Goal: Information Seeking & Learning: Learn about a topic

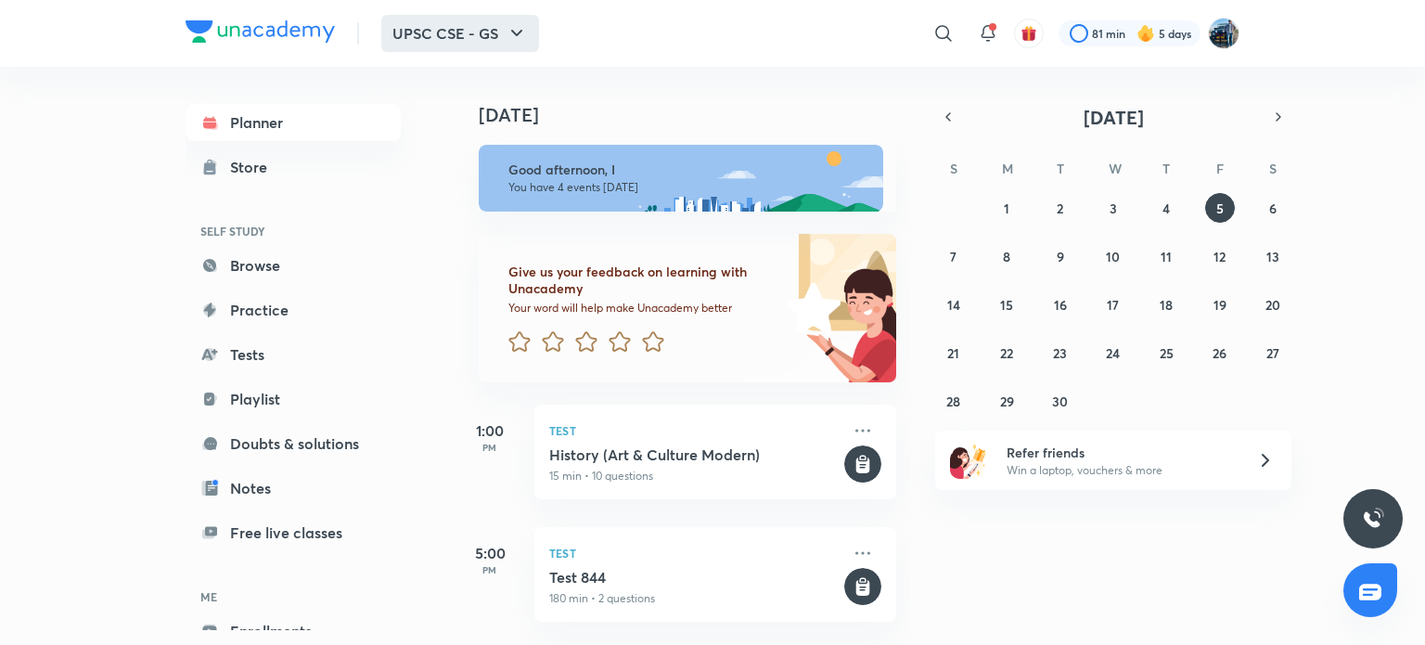
click at [525, 37] on icon "button" at bounding box center [517, 33] width 22 height 22
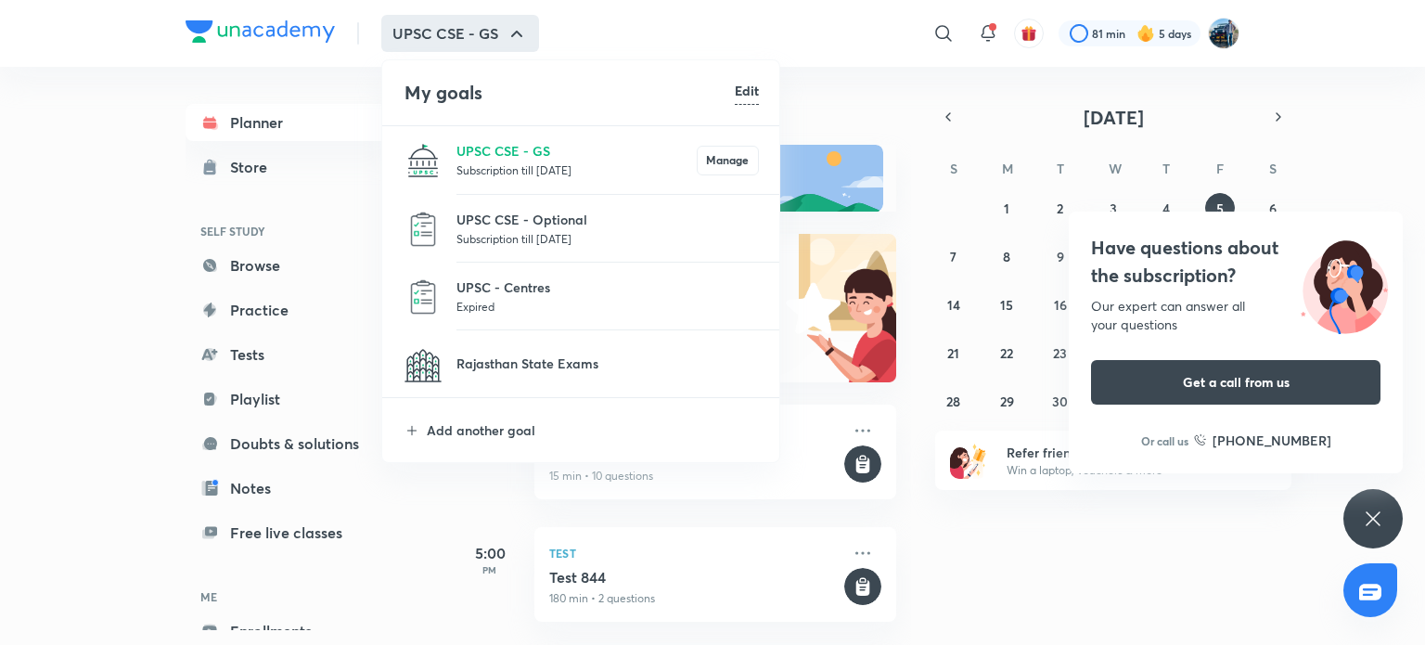
click at [526, 221] on p "UPSC CSE - Optional" at bounding box center [607, 219] width 302 height 19
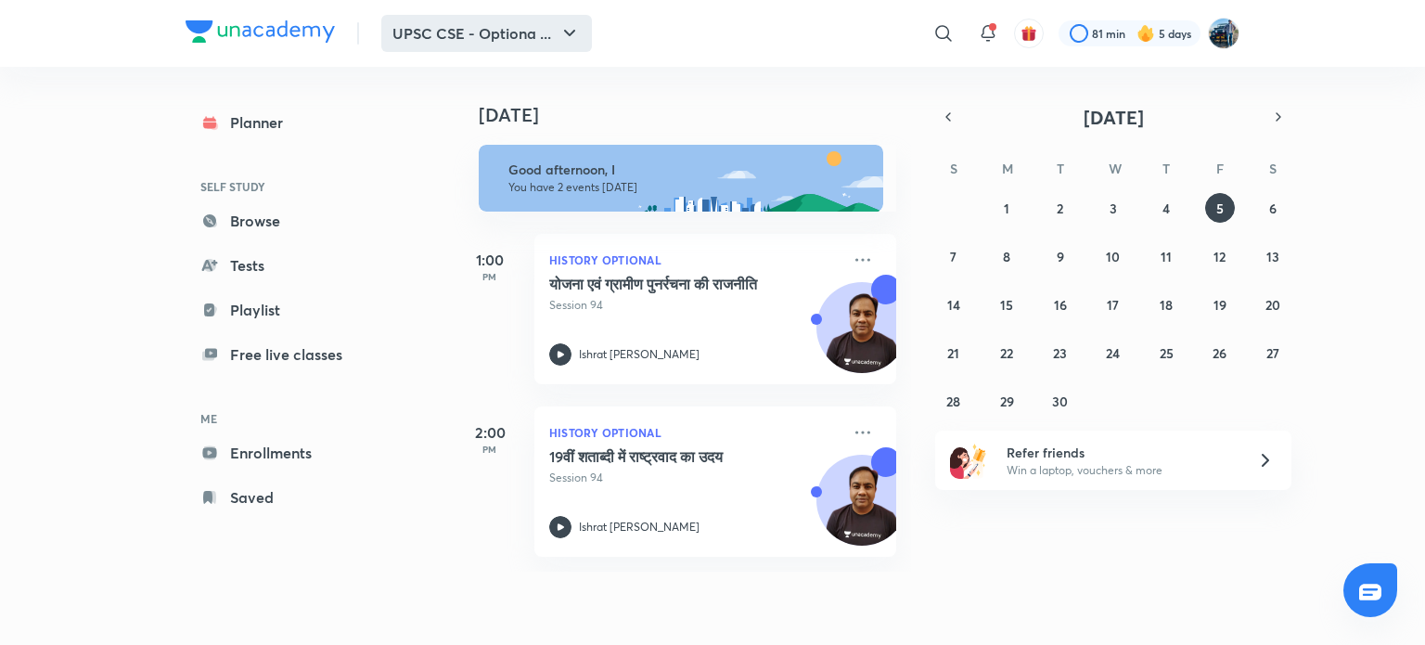
click at [471, 41] on button "UPSC CSE - Optiona ..." at bounding box center [486, 33] width 211 height 37
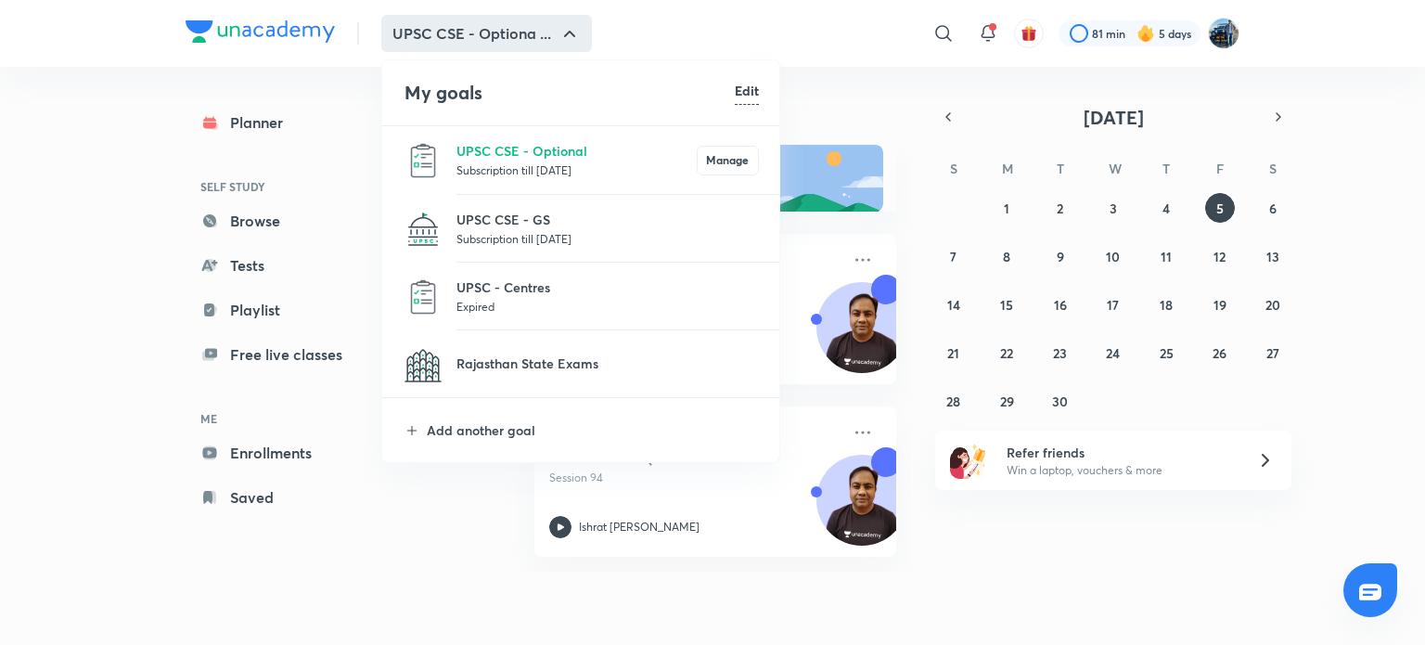
click at [909, 114] on div at bounding box center [712, 322] width 1425 height 645
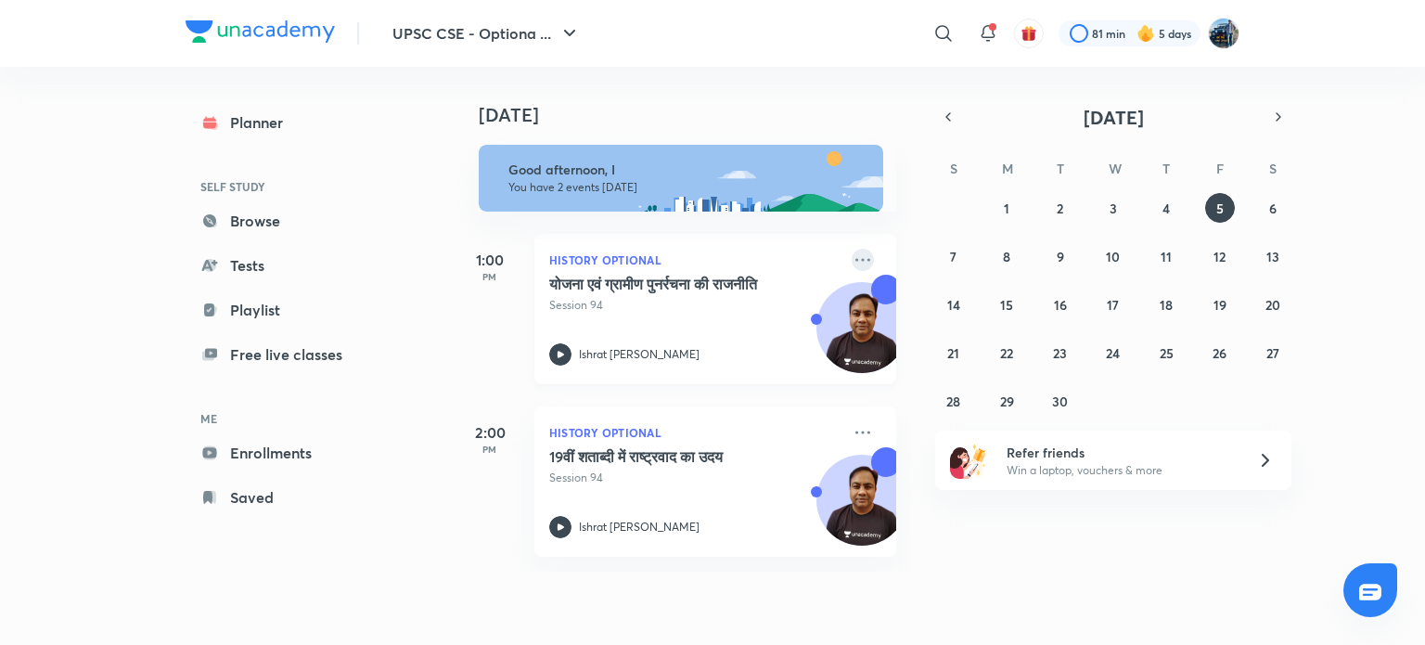
click at [852, 258] on icon at bounding box center [863, 260] width 22 height 22
click at [852, 266] on icon at bounding box center [863, 260] width 22 height 22
click at [959, 305] on p "Go to course page" at bounding box center [992, 304] width 128 height 19
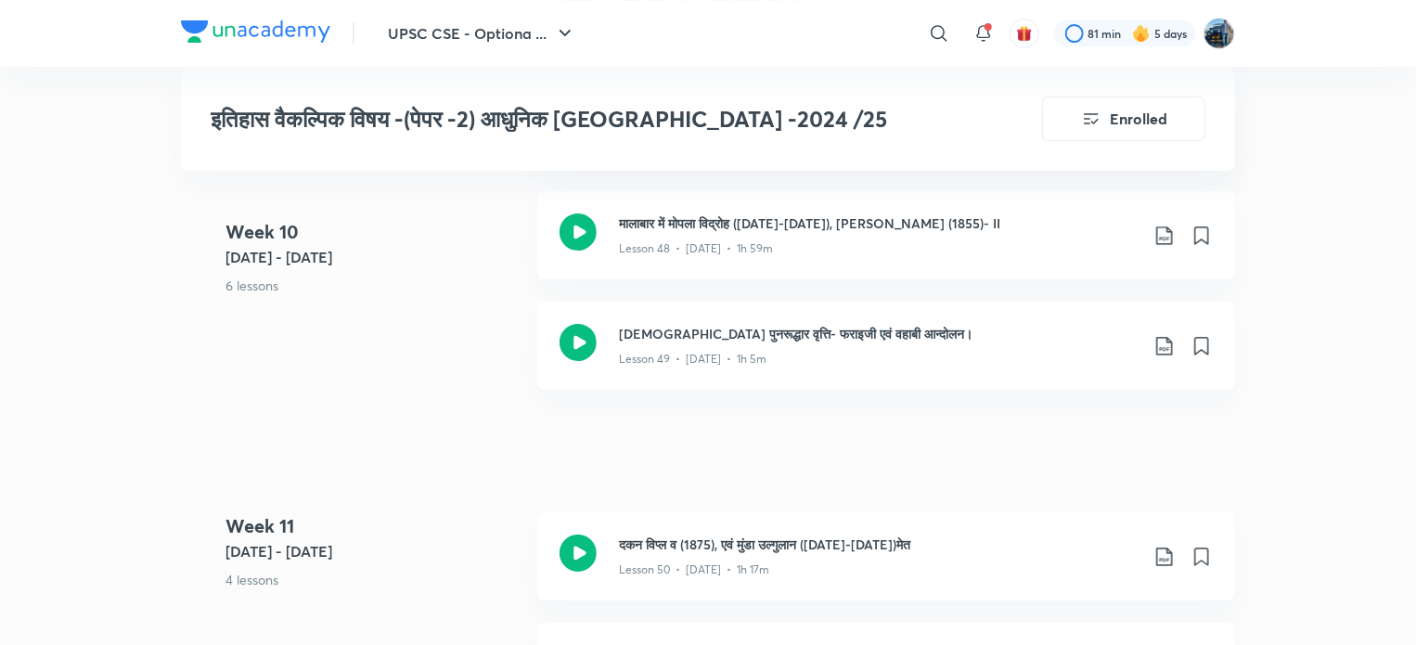
scroll to position [6828, 0]
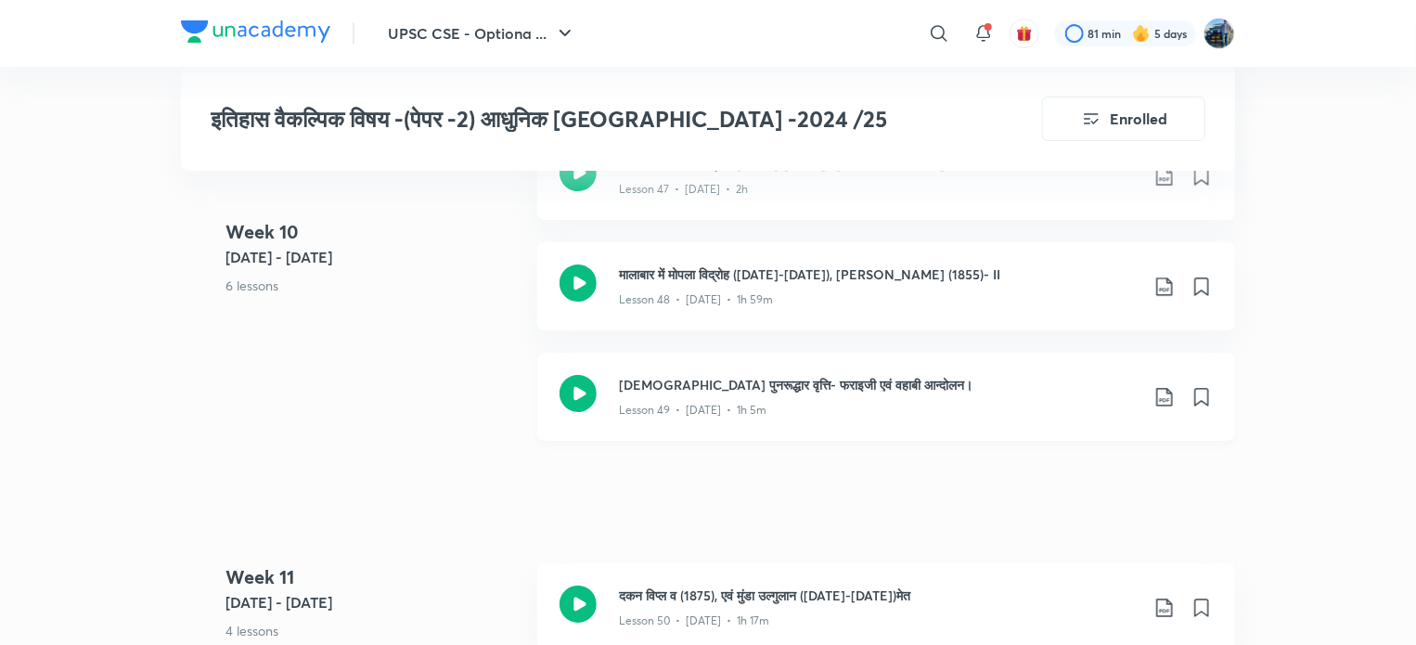
click at [1056, 375] on h3 "[DEMOGRAPHIC_DATA] पुनरूद्धार वृत्ति- फराइजी एवं वहाबी आन्दोलन।" at bounding box center [879, 384] width 520 height 19
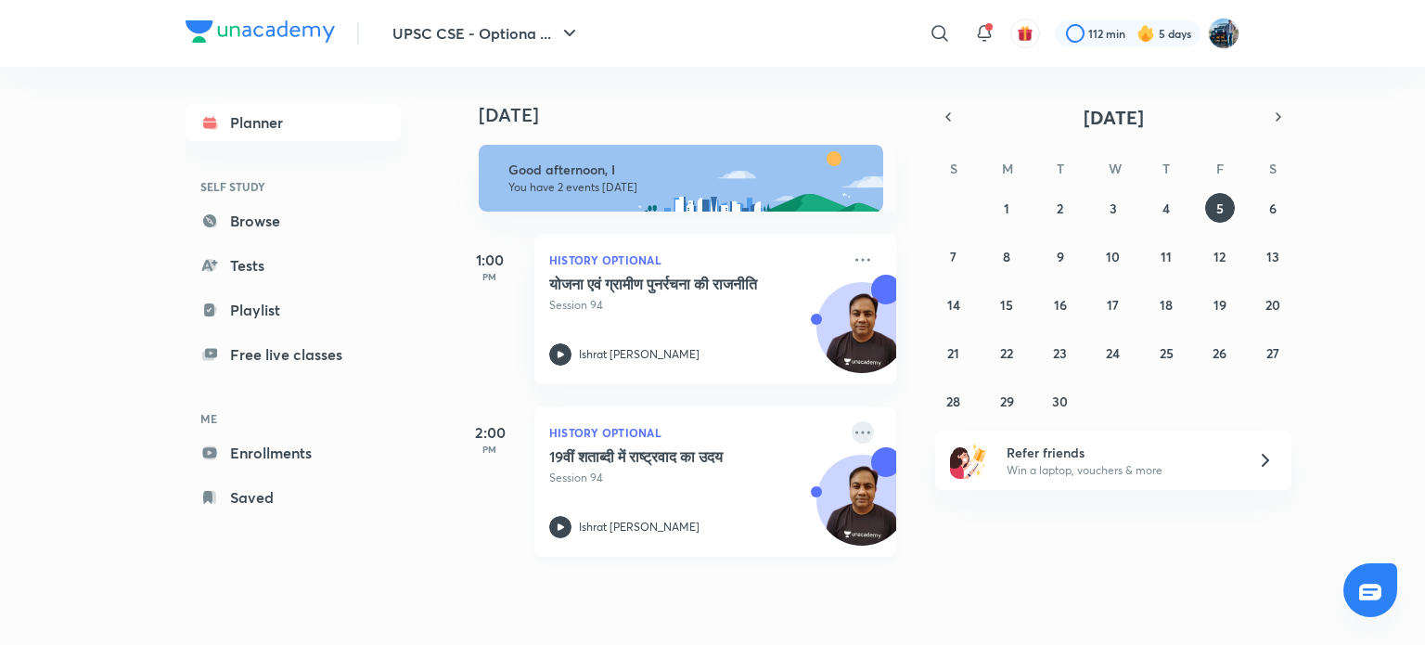
click at [852, 425] on icon at bounding box center [863, 432] width 22 height 22
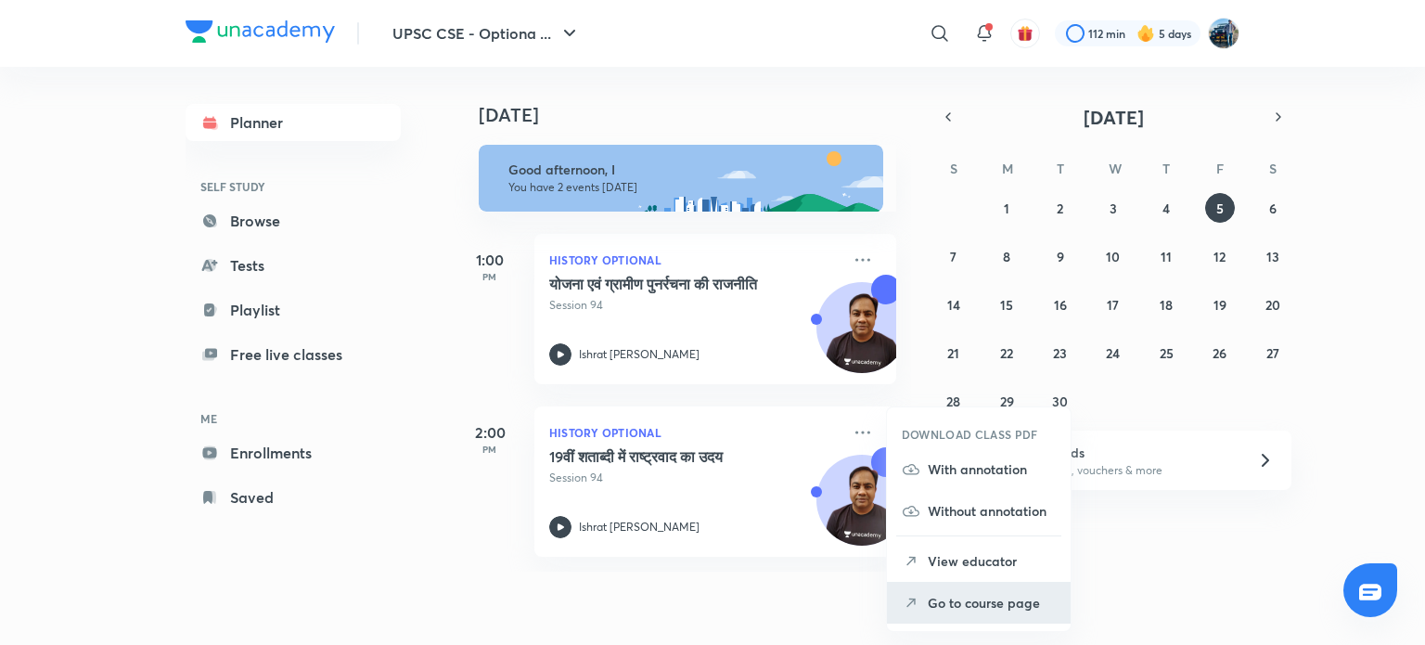
click at [938, 601] on p "Go to course page" at bounding box center [992, 602] width 128 height 19
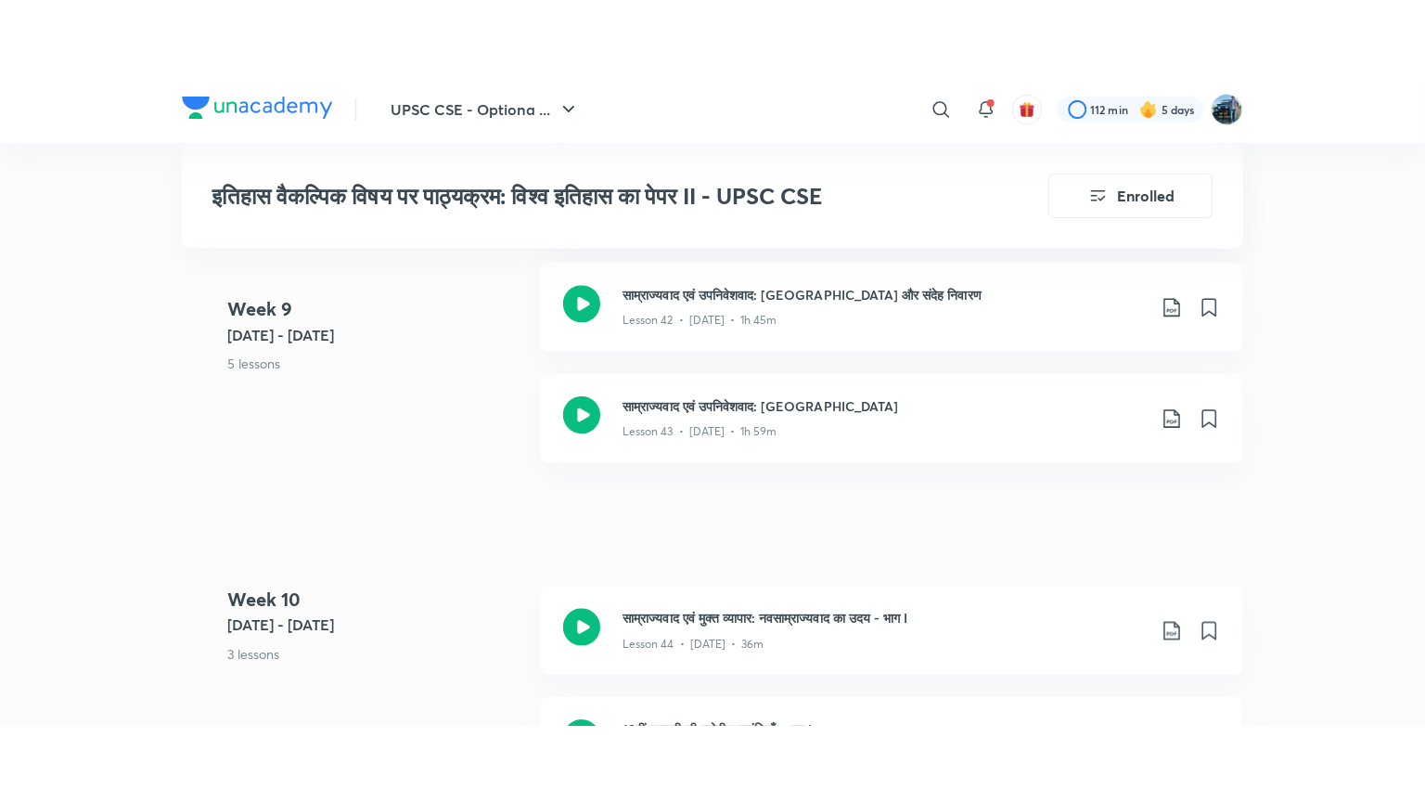
scroll to position [6161, 0]
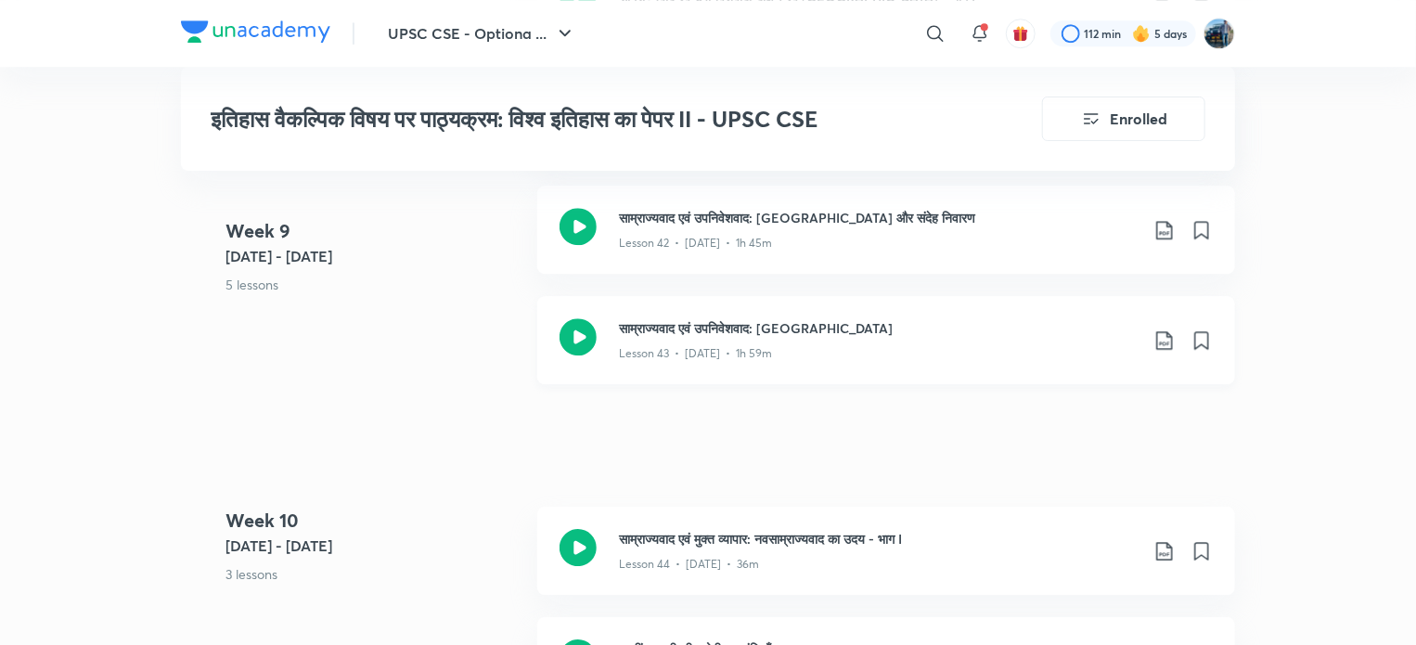
click at [1072, 305] on div "साम्राज्यवाद एवं उपनिवेशवाद: ऑस्ट्रेलिया Lesson 43 • [DATE] • 1h 59m" at bounding box center [886, 340] width 698 height 88
